Goal: Information Seeking & Learning: Learn about a topic

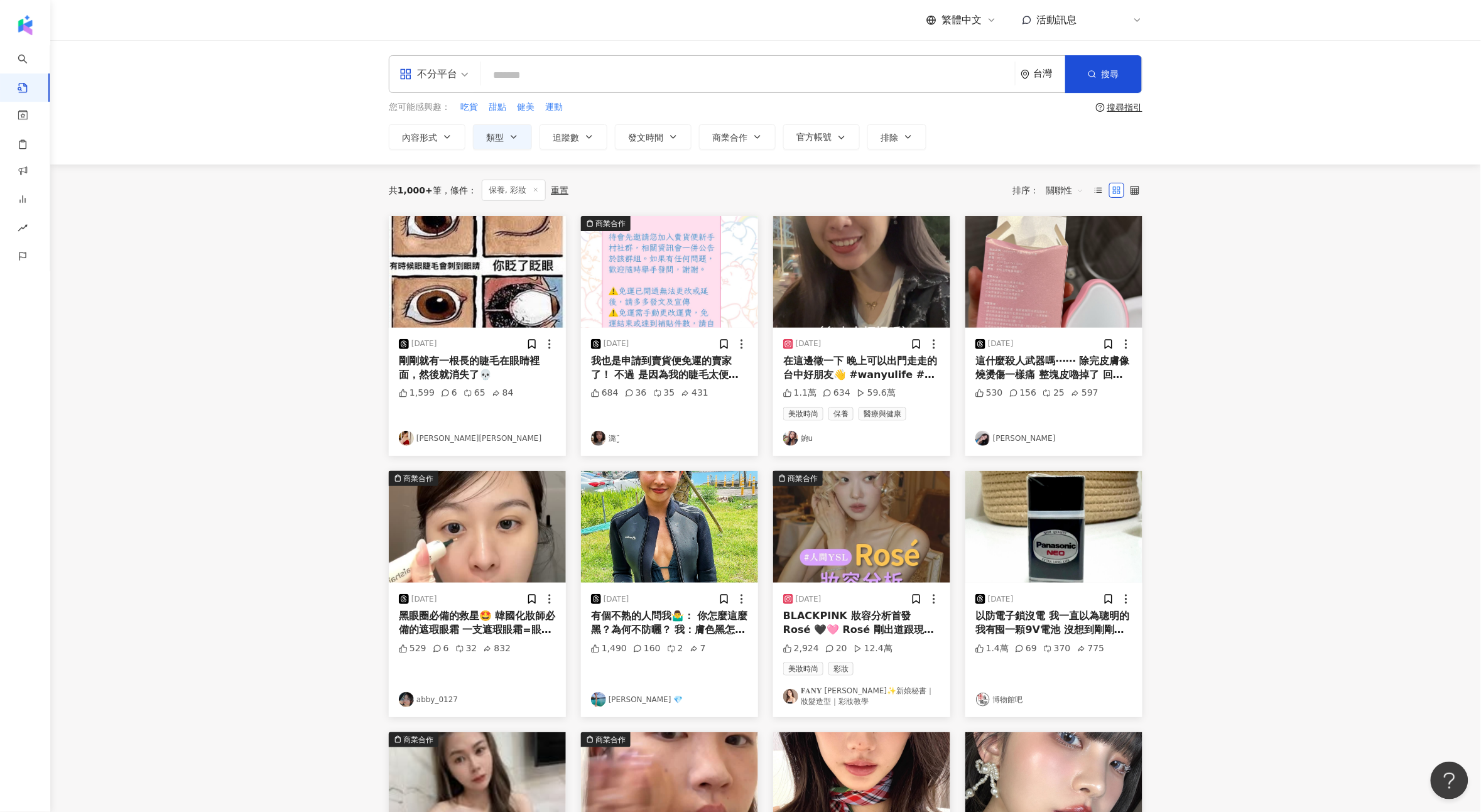
click at [175, 88] on div "不分平台 台灣 搜尋 您可能感興趣： 吃貨 甜點 健美 運動 搜尋指引 內容形式 類型 追蹤數 發文時間 商業合作 官方帳號 排除" at bounding box center [765, 102] width 1431 height 124
click at [44, 71] on link "AI 找網紅" at bounding box center [41, 67] width 53 height 12
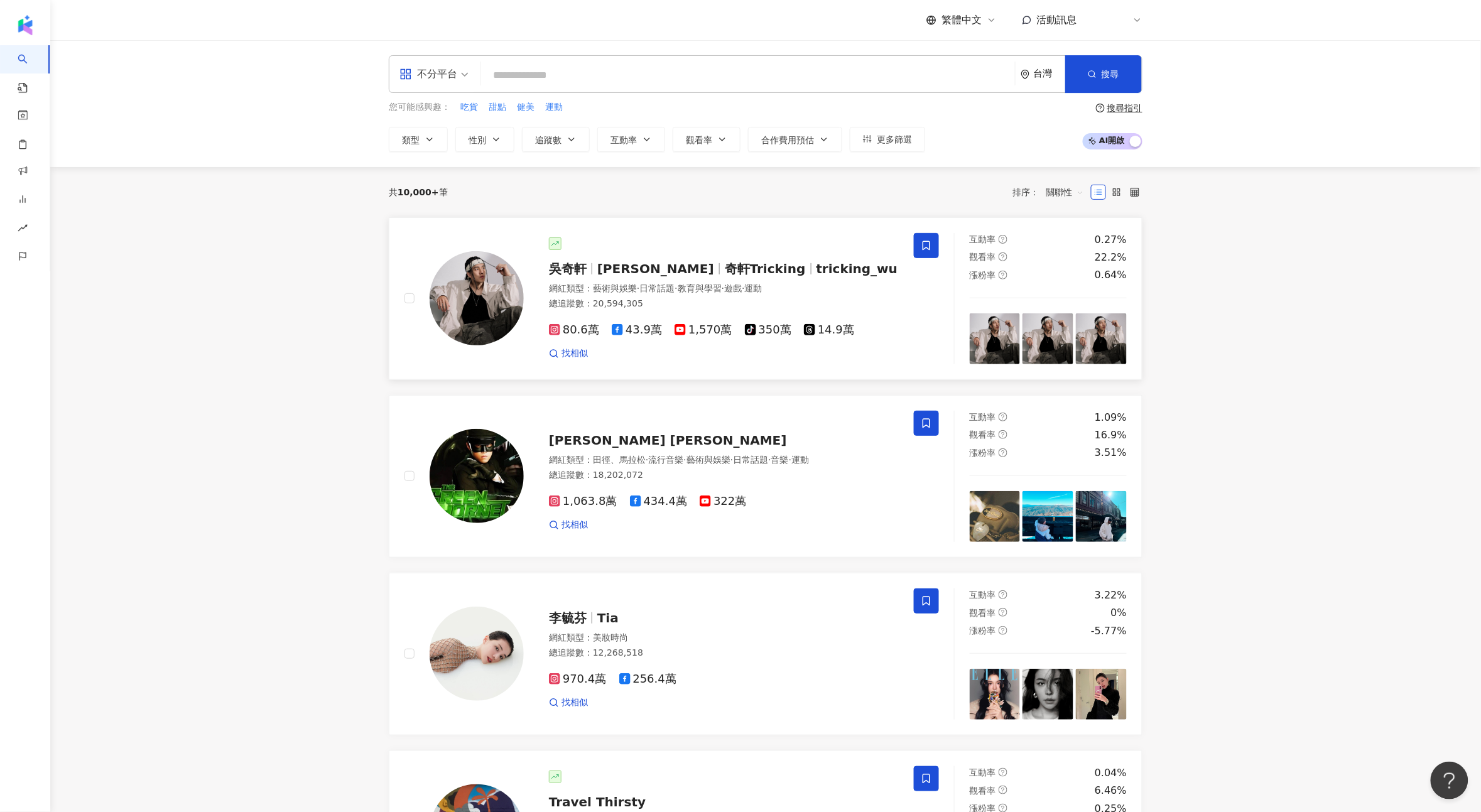
click at [781, 348] on div "找相似" at bounding box center [724, 353] width 350 height 12
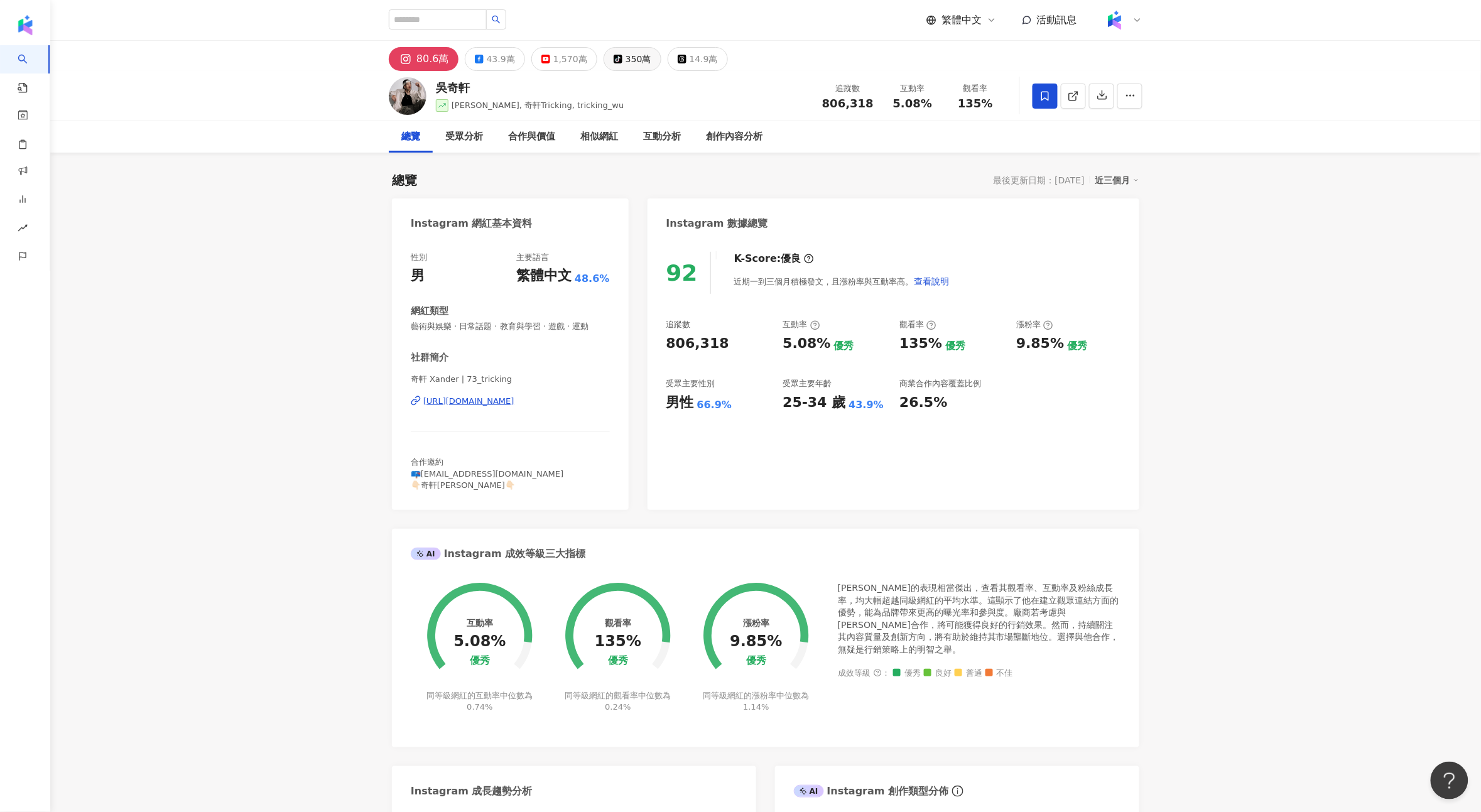
click at [625, 62] on div "350萬" at bounding box center [638, 58] width 25 height 17
